Goal: Task Accomplishment & Management: Use online tool/utility

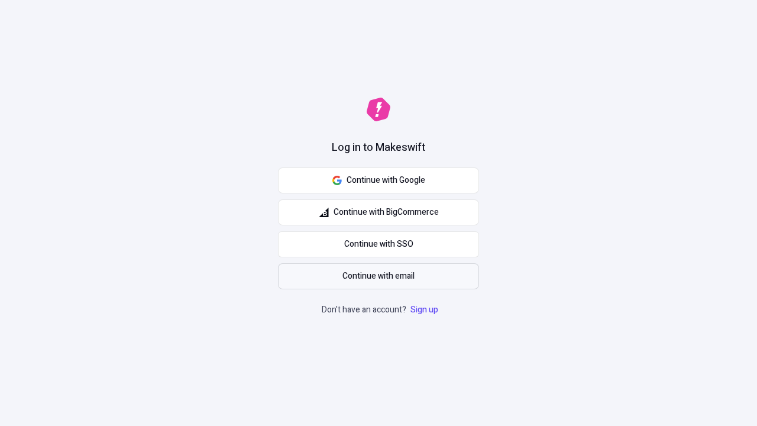
click at [379, 276] on span "Continue with email" at bounding box center [378, 276] width 72 height 13
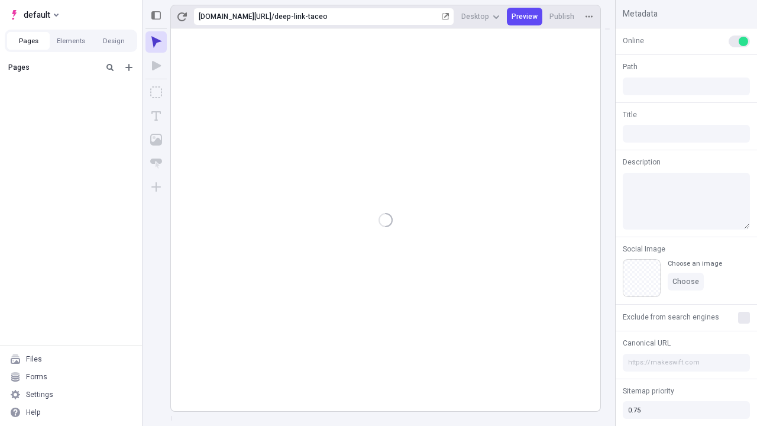
type input "/deep-link-taceo"
click at [33, 15] on span "default" at bounding box center [37, 15] width 27 height 14
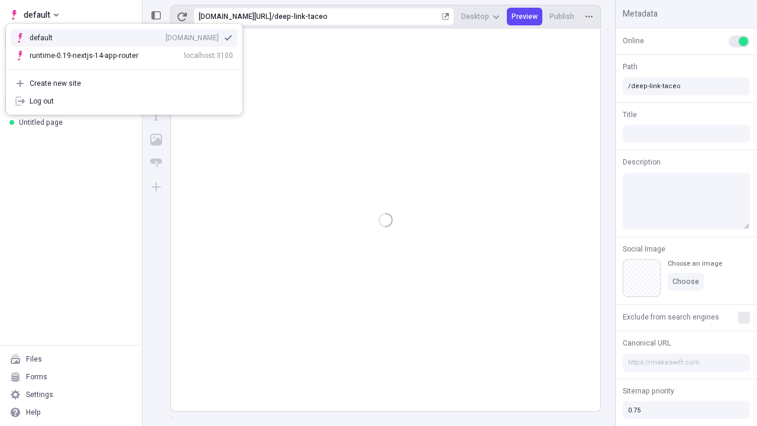
click at [166, 35] on div "[DOMAIN_NAME]" at bounding box center [192, 37] width 53 height 9
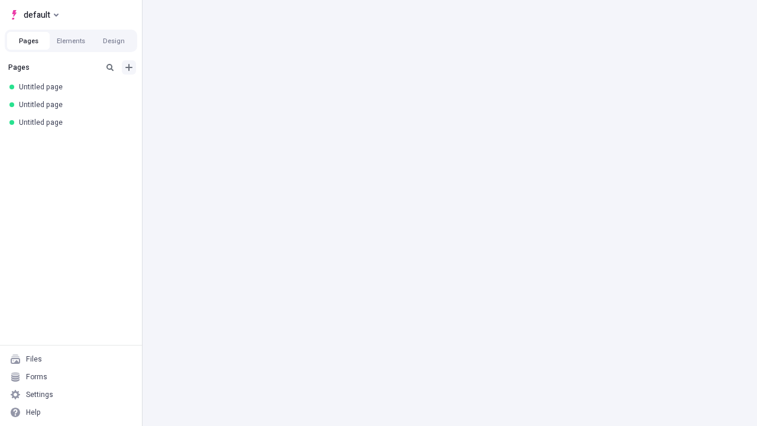
click at [129, 67] on icon "Add new" at bounding box center [128, 67] width 7 height 7
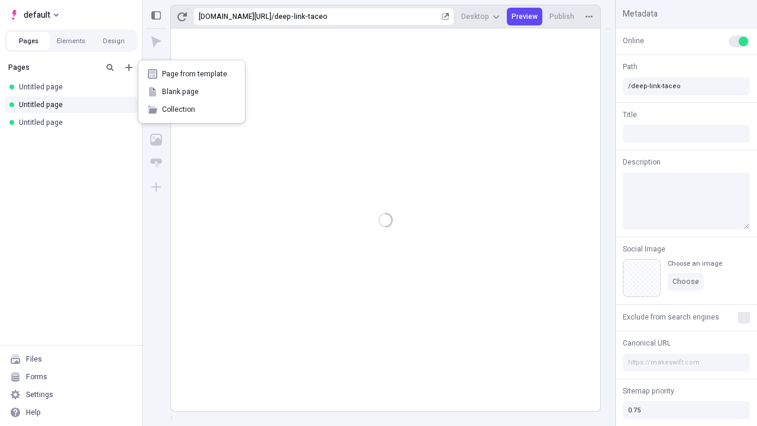
click at [192, 92] on span "Blank page" at bounding box center [198, 91] width 73 height 9
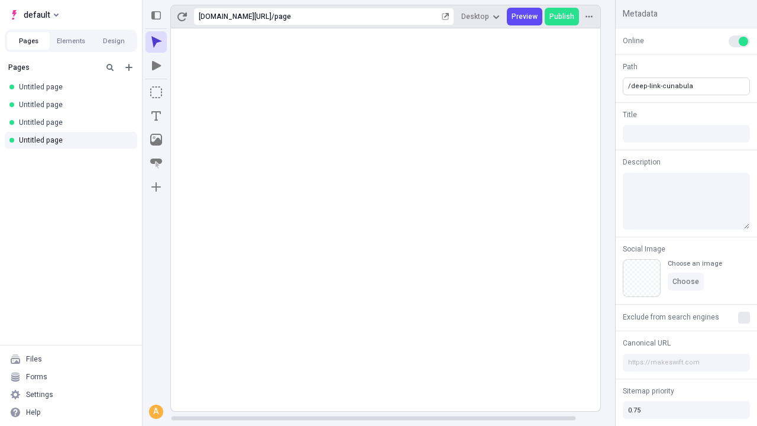
type input "/deep-link-cunabula"
click at [129, 67] on icon "Add new" at bounding box center [128, 67] width 7 height 7
click at [192, 92] on span "Blank page" at bounding box center [198, 91] width 73 height 9
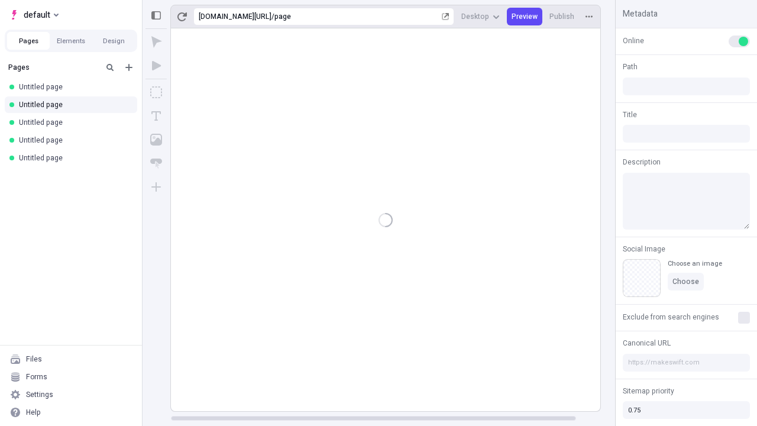
type input "/page"
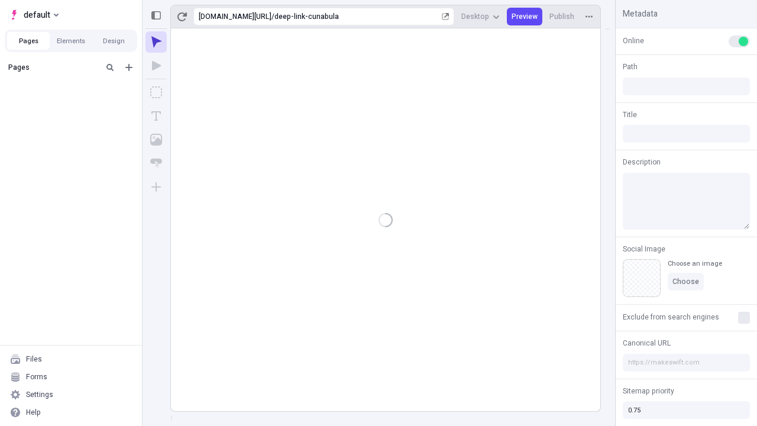
type input "/deep-link-cunabula"
